Goal: Information Seeking & Learning: Learn about a topic

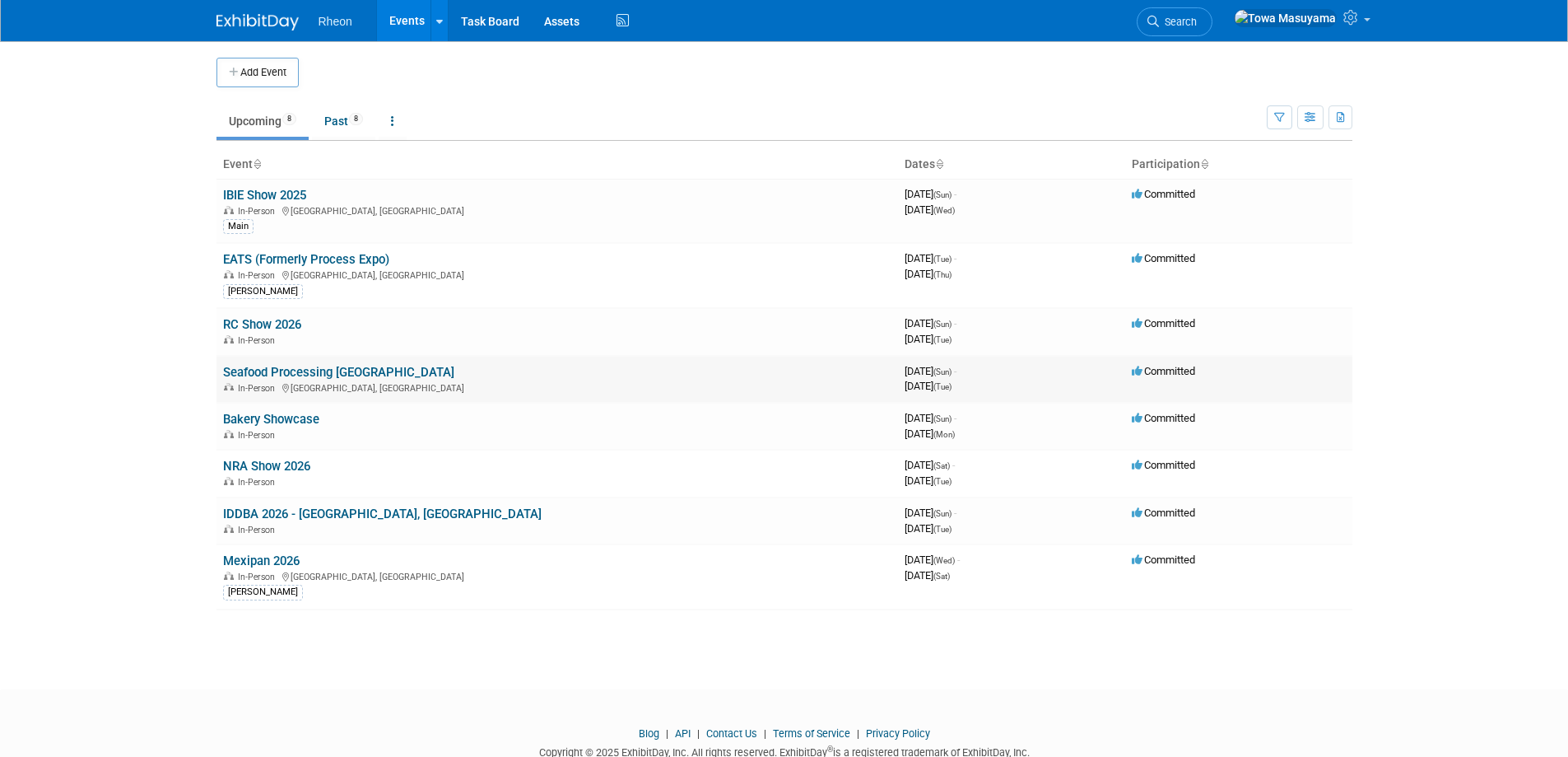
click at [303, 369] on link "Seafood Processing [GEOGRAPHIC_DATA]" at bounding box center [339, 372] width 232 height 15
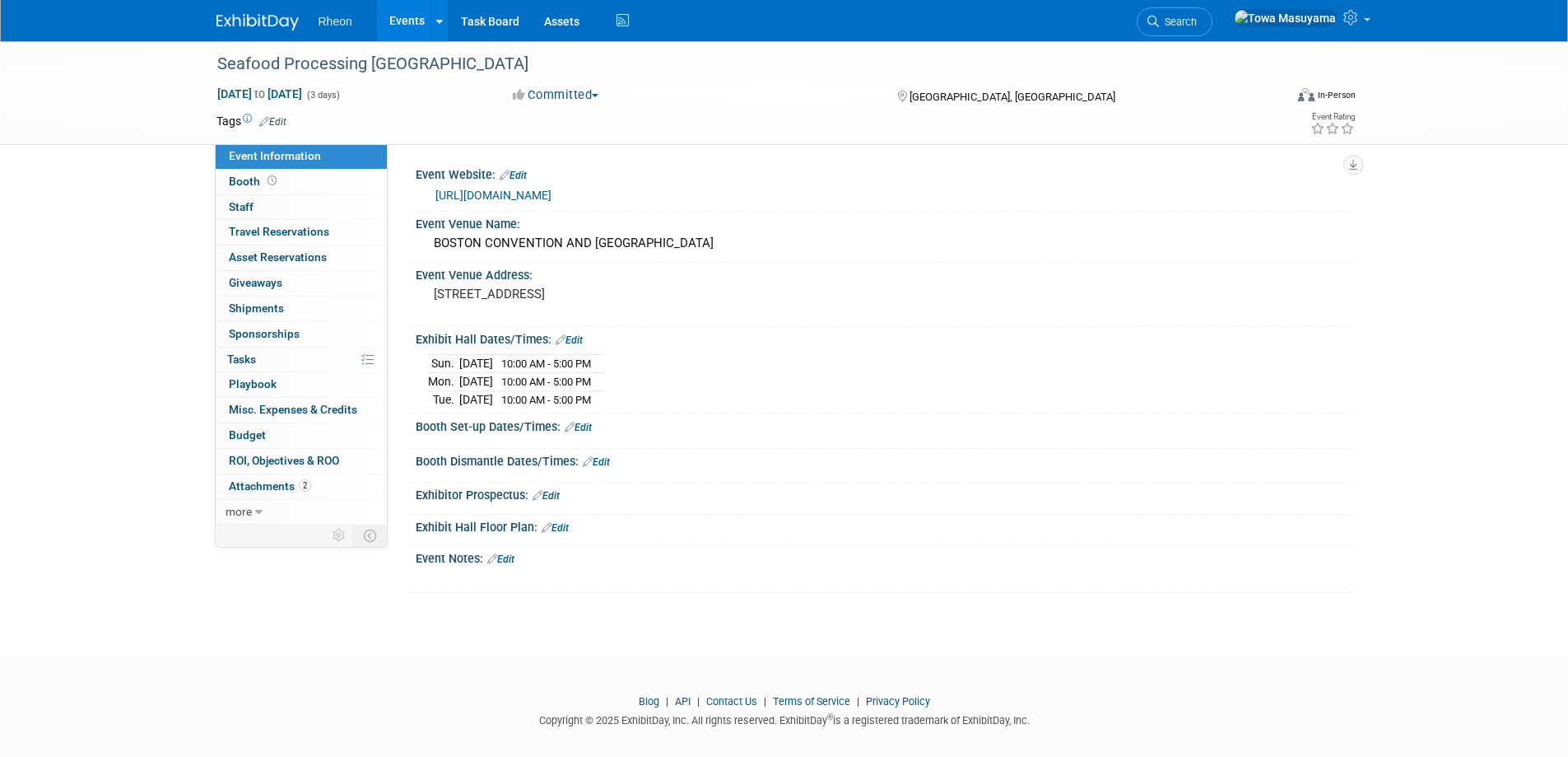
click at [545, 200] on link "https://www.seafoodexpo.com/north-america/" at bounding box center [493, 195] width 116 height 13
click at [512, 195] on link "https://www.seafoodexpo.com/north-america/" at bounding box center [493, 195] width 116 height 13
